Goal: Transaction & Acquisition: Purchase product/service

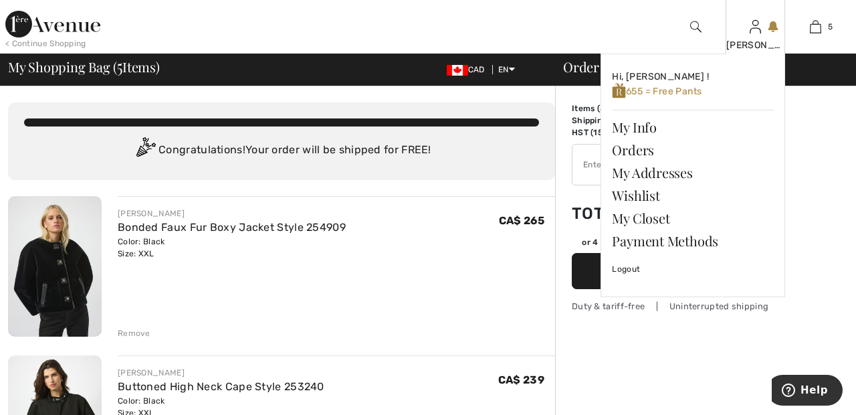
click at [756, 31] on img at bounding box center [755, 27] width 11 height 16
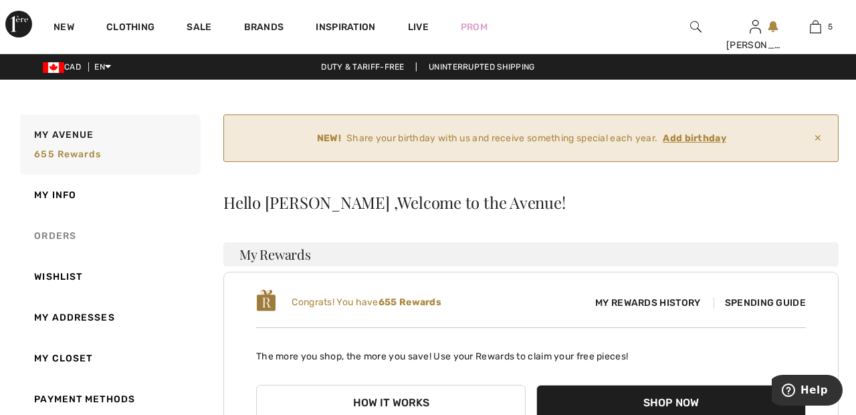
click at [72, 239] on link "Orders" at bounding box center [108, 235] width 183 height 41
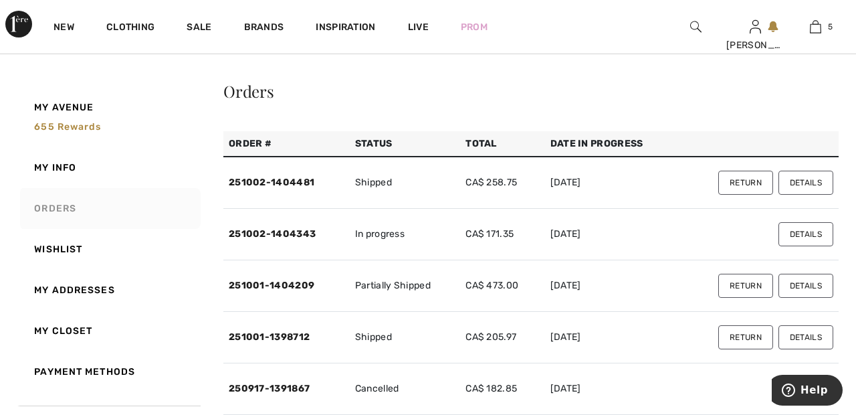
scroll to position [120, 0]
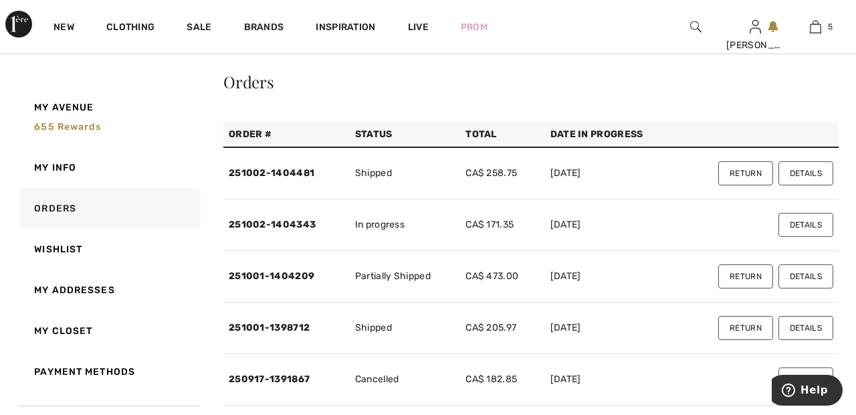
click at [808, 169] on button "Details" at bounding box center [805, 173] width 55 height 24
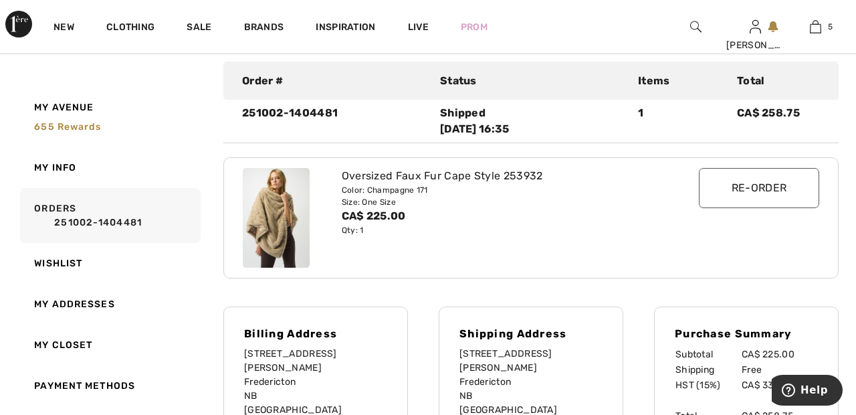
scroll to position [0, 0]
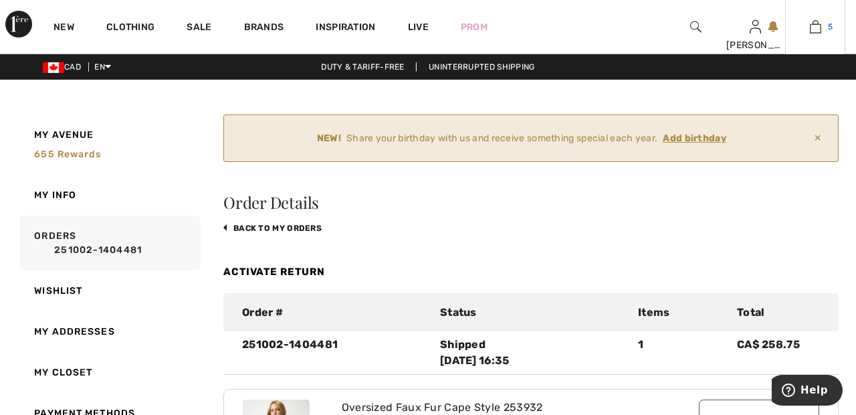
click at [824, 29] on link "5" at bounding box center [815, 27] width 59 height 16
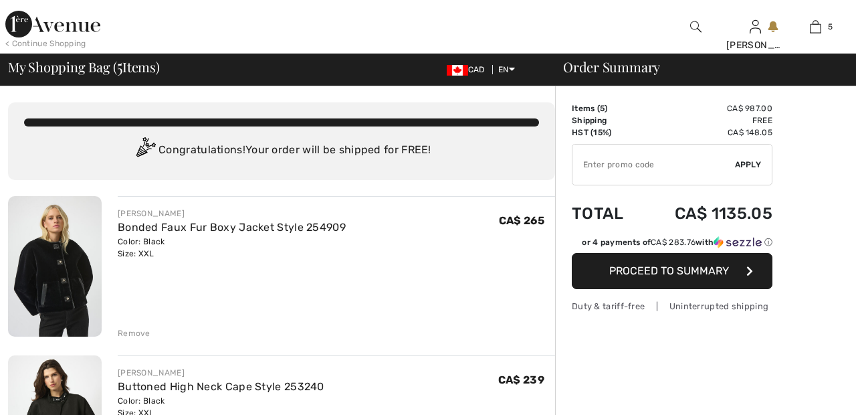
click at [627, 24] on div "< Continue Shopping Sandra Hi, Sandra ! 655 = Free Pants My Info Orders My Addr…" at bounding box center [428, 27] width 856 height 54
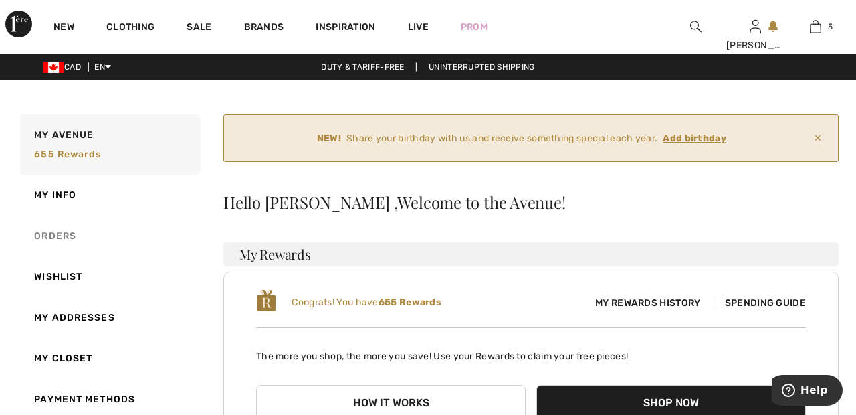
click at [82, 235] on link "Orders" at bounding box center [108, 235] width 183 height 41
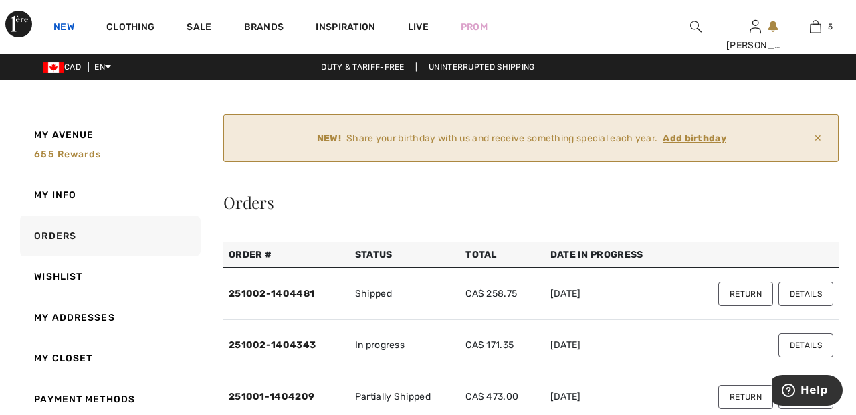
click at [68, 29] on link "New" at bounding box center [64, 28] width 21 height 14
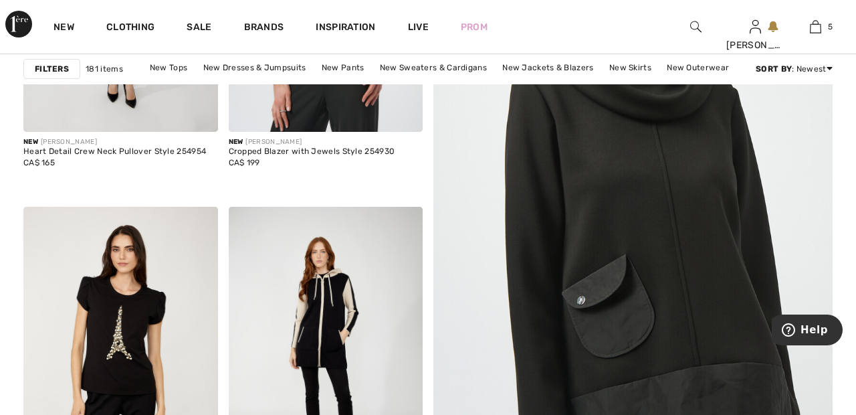
scroll to position [425, 0]
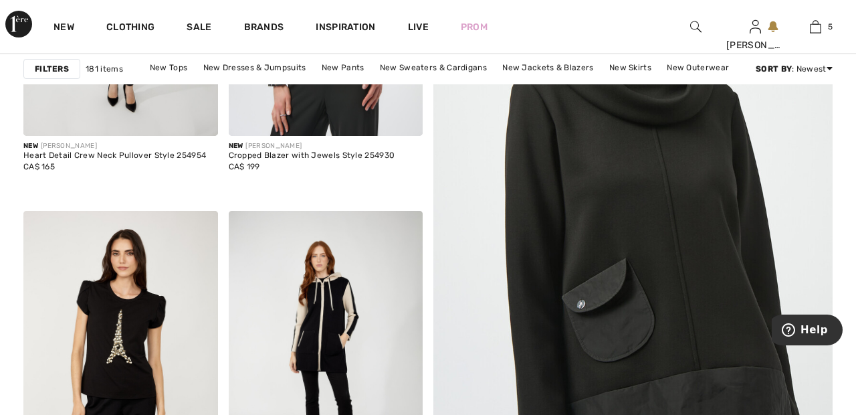
click at [645, 221] on img at bounding box center [632, 203] width 479 height 719
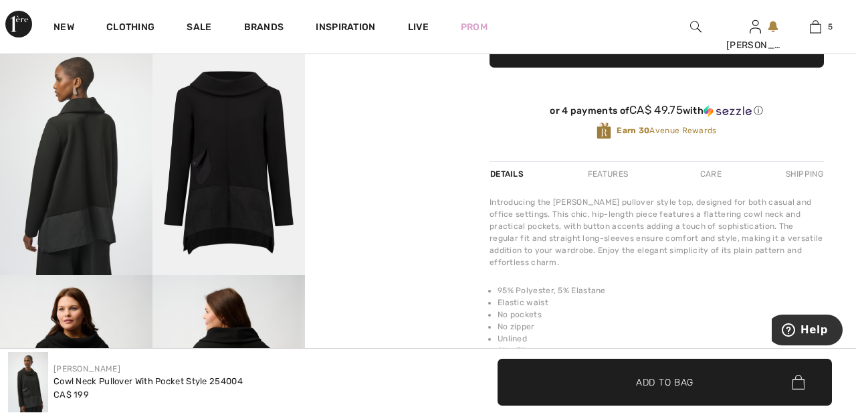
scroll to position [428, 0]
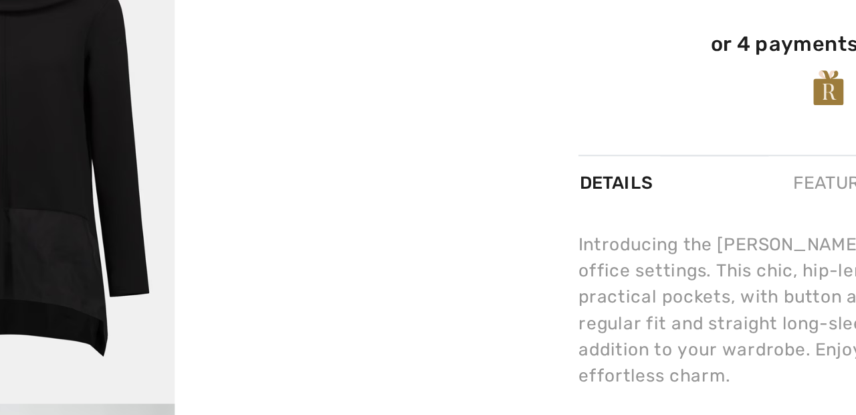
click at [393, 124] on video "Your browser does not support the video tag." at bounding box center [381, 86] width 152 height 76
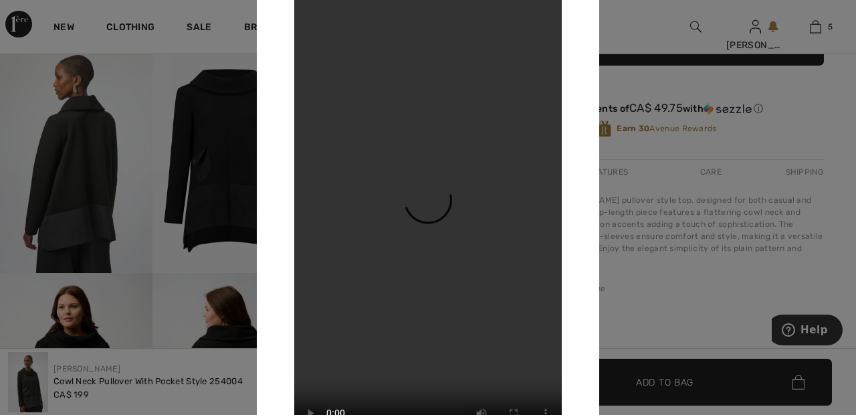
scroll to position [432, 0]
click at [649, 25] on div at bounding box center [428, 207] width 856 height 415
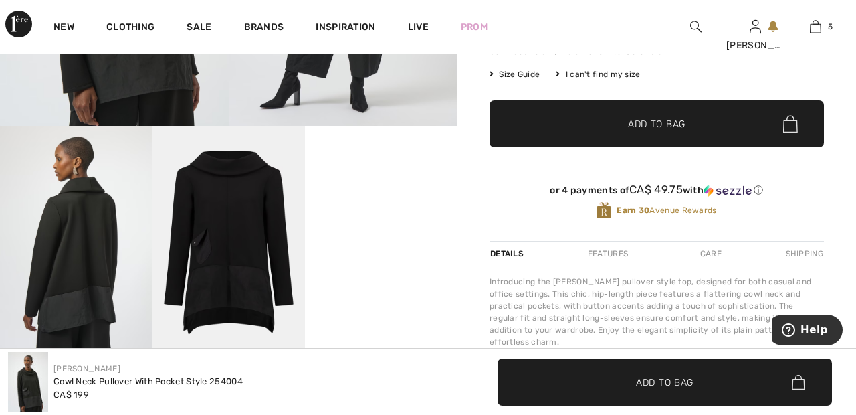
scroll to position [0, 0]
